Goal: Transaction & Acquisition: Obtain resource

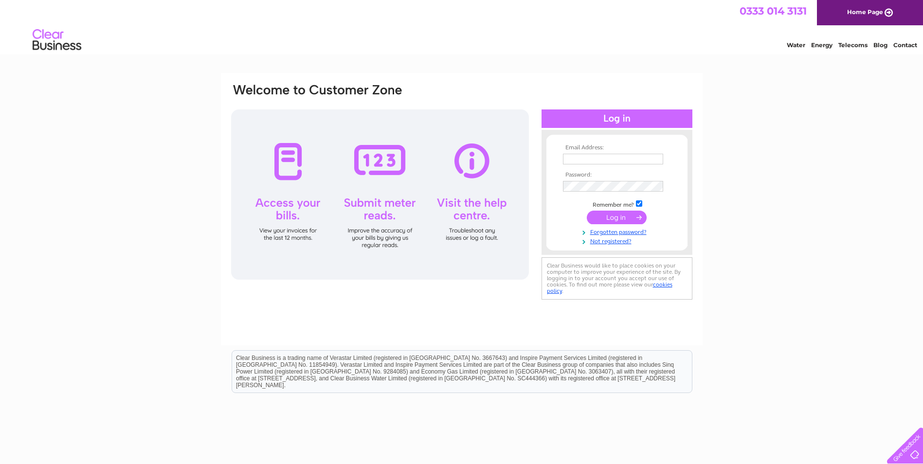
type input "jill@colarenhomes.co.uk"
click at [618, 217] on input "submit" at bounding box center [617, 218] width 60 height 14
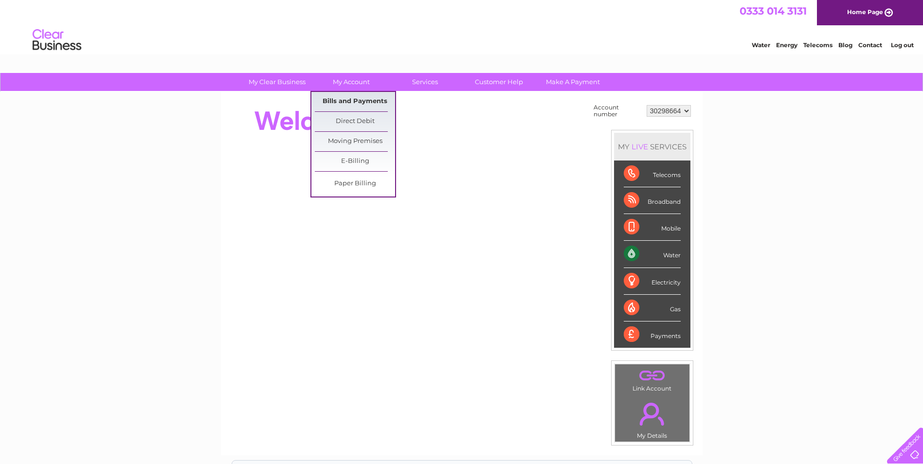
click at [344, 96] on link "Bills and Payments" at bounding box center [355, 101] width 80 height 19
click at [351, 99] on link "Bills and Payments" at bounding box center [355, 101] width 80 height 19
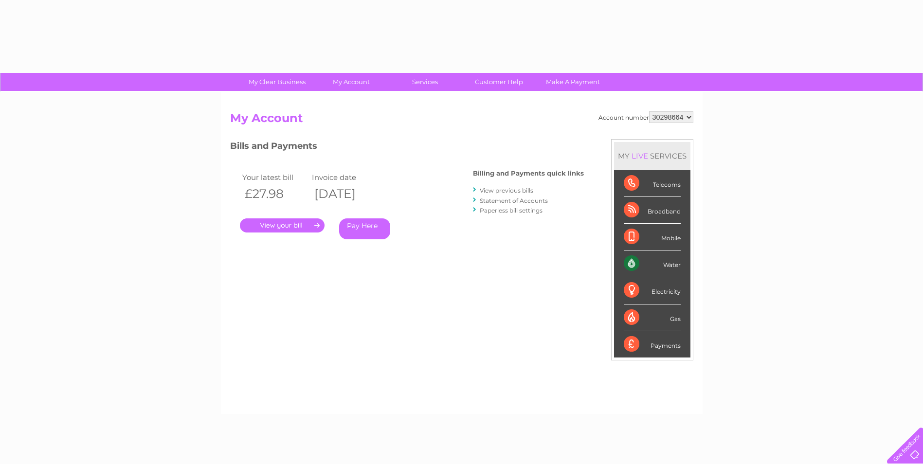
click at [282, 226] on link "." at bounding box center [282, 225] width 85 height 14
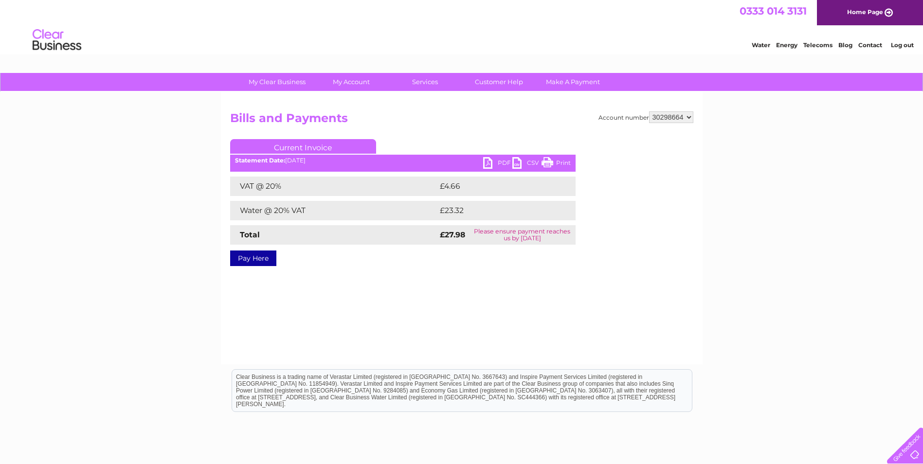
click at [501, 158] on link "PDF" at bounding box center [497, 164] width 29 height 14
drag, startPoint x: 900, startPoint y: 46, endPoint x: 912, endPoint y: 72, distance: 28.5
click at [900, 46] on link "Log out" at bounding box center [902, 44] width 23 height 7
